Goal: Task Accomplishment & Management: Manage account settings

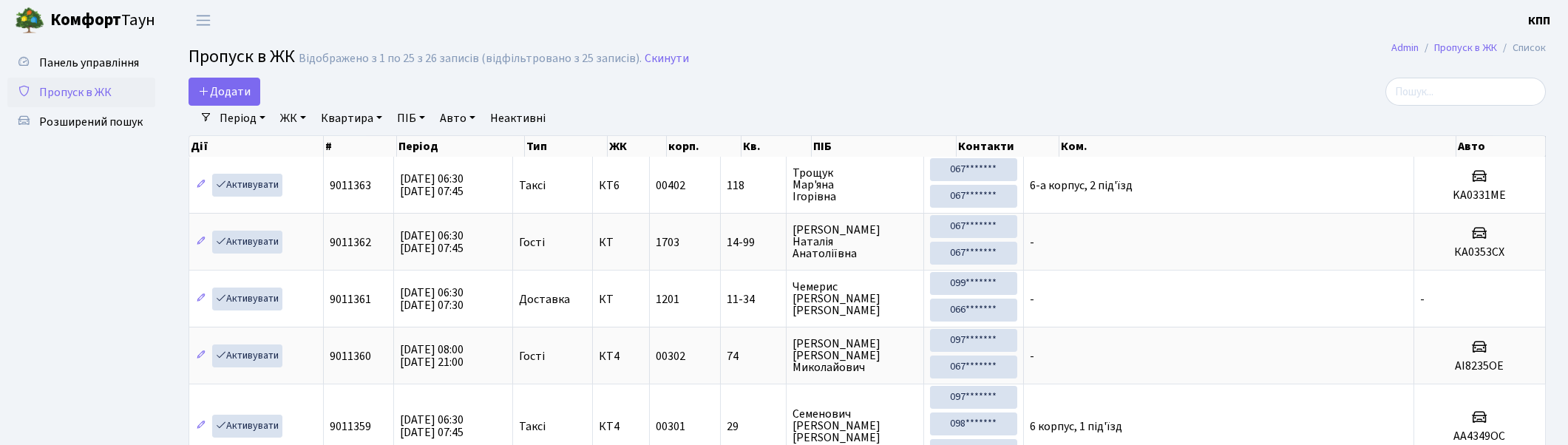
select select "25"
click at [1514, 91] on input "search" at bounding box center [1465, 91] width 160 height 28
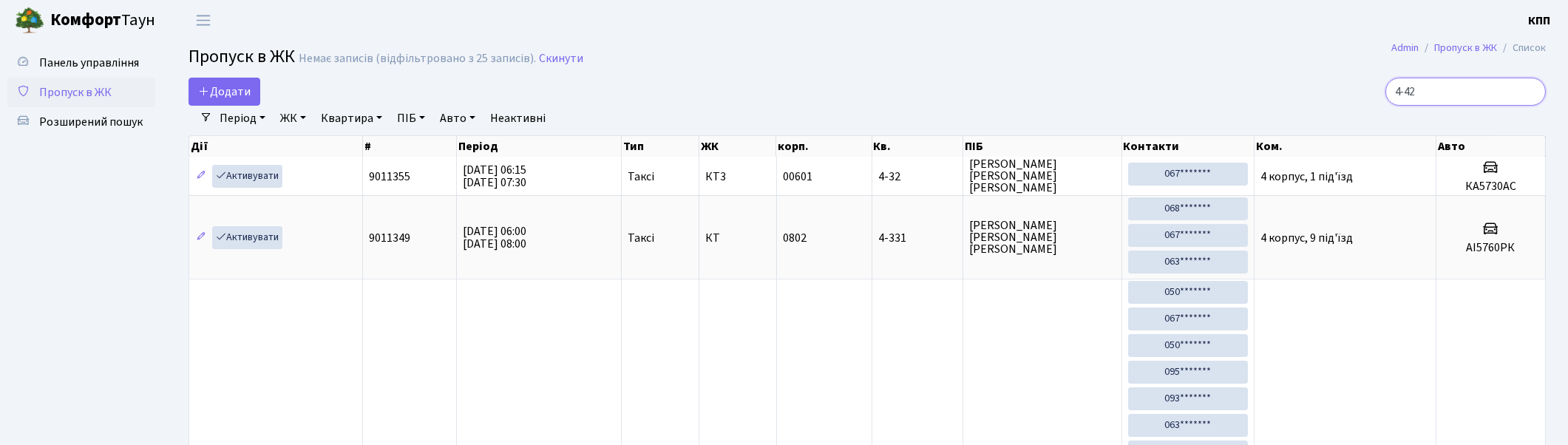
type input "4-424"
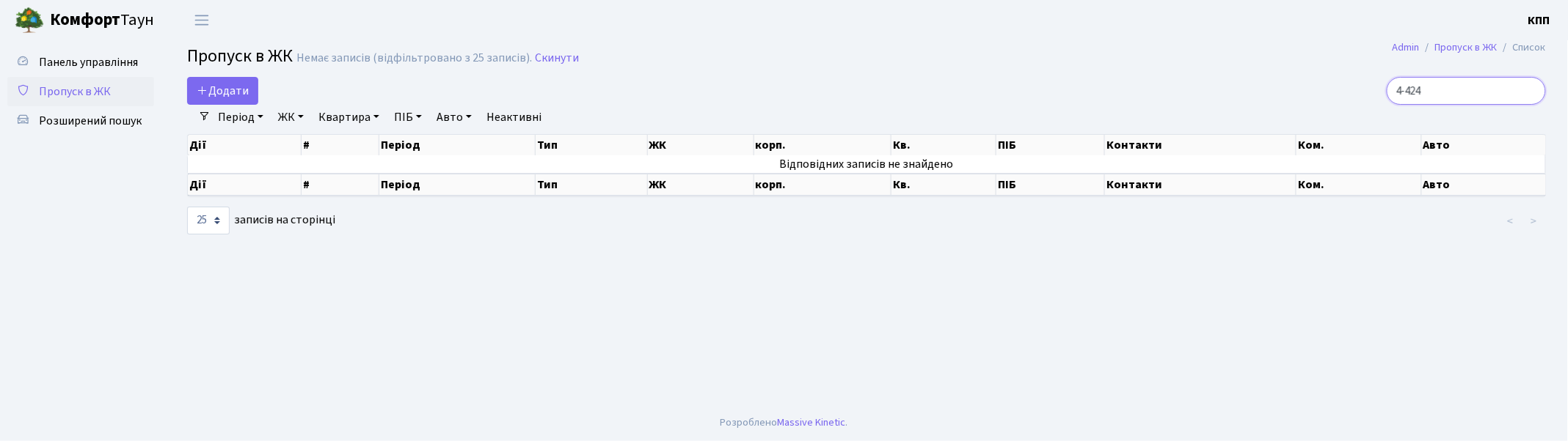
click at [1529, 89] on input "4-424" at bounding box center [1466, 91] width 159 height 28
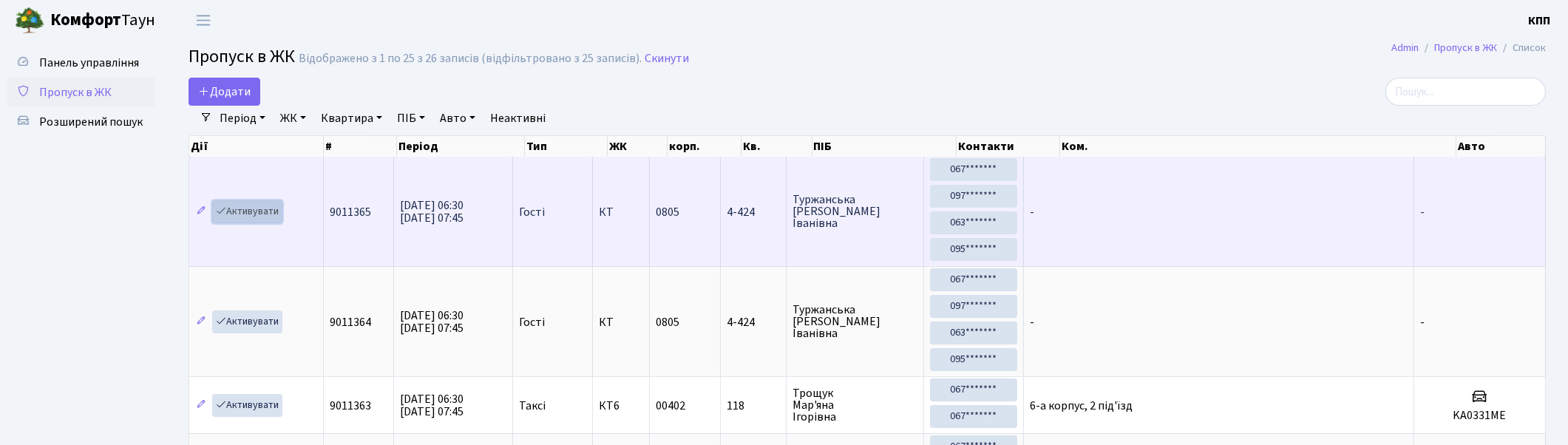
click at [239, 209] on link "Активувати" at bounding box center [248, 212] width 70 height 23
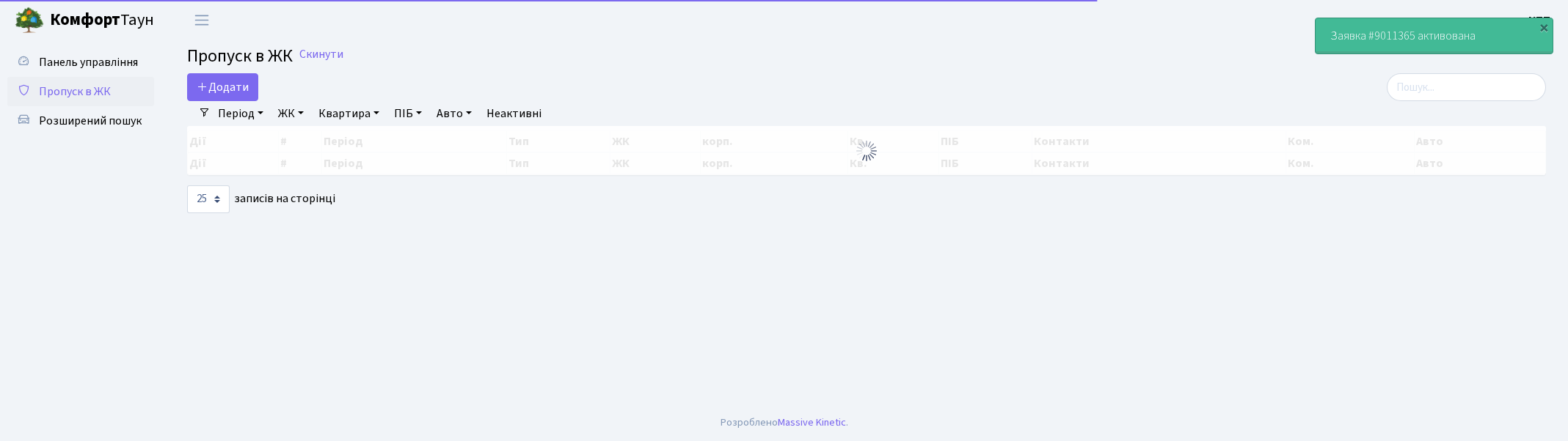
select select "25"
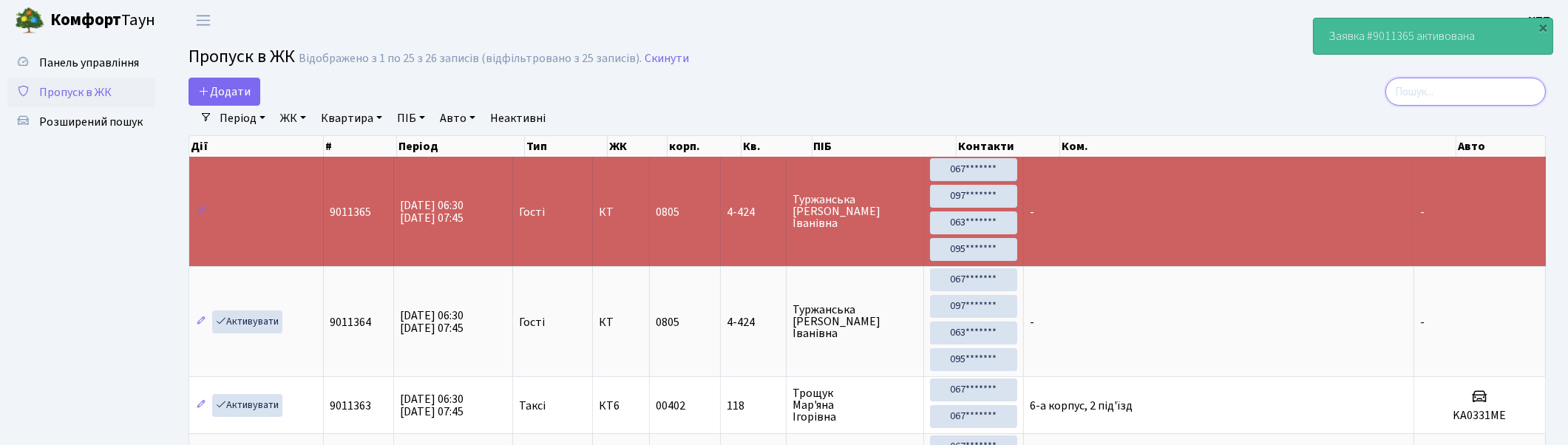
click at [1471, 91] on input "search" at bounding box center [1465, 91] width 160 height 28
